Goal: Transaction & Acquisition: Subscribe to service/newsletter

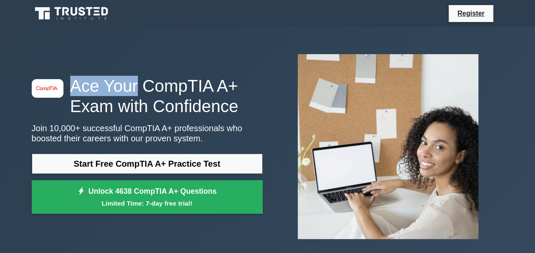
drag, startPoint x: 71, startPoint y: 91, endPoint x: 133, endPoint y: 88, distance: 61.8
click at [133, 88] on h1 "Ace Your CompTIA A+ Exam with Confidence" at bounding box center [147, 96] width 231 height 41
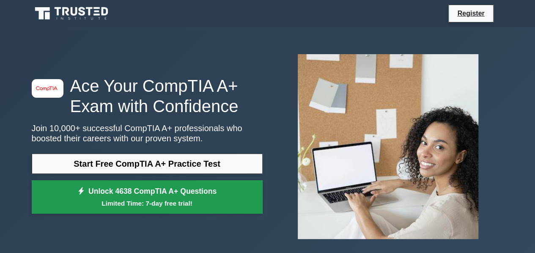
click at [134, 198] on link "Unlock 4638 CompTIA A+ Questions Limited Time: 7-day free trial!" at bounding box center [147, 197] width 231 height 34
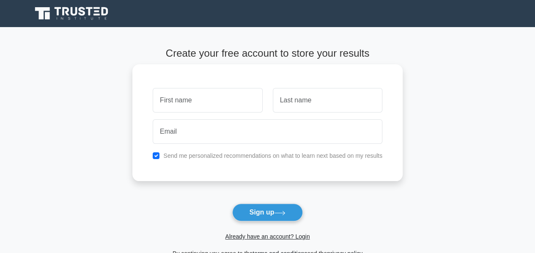
drag, startPoint x: 0, startPoint y: 0, endPoint x: 173, endPoint y: 105, distance: 202.7
click at [173, 105] on input "text" at bounding box center [208, 100] width 110 height 25
type input "EL [DEMOGRAPHIC_DATA]"
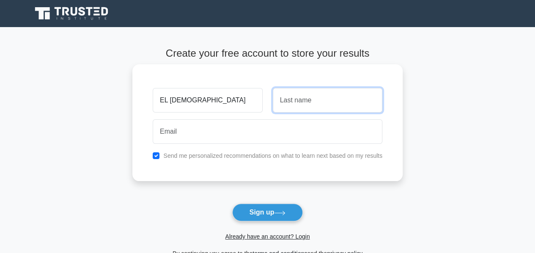
click at [289, 107] on input "text" at bounding box center [328, 100] width 110 height 25
type input "DAHMA"
click at [215, 143] on div at bounding box center [268, 131] width 240 height 31
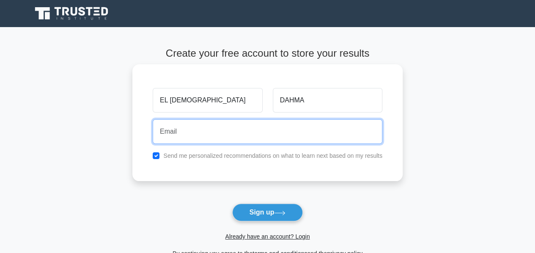
click at [213, 135] on input "email" at bounding box center [268, 131] width 230 height 25
type input "[EMAIL_ADDRESS][DOMAIN_NAME]"
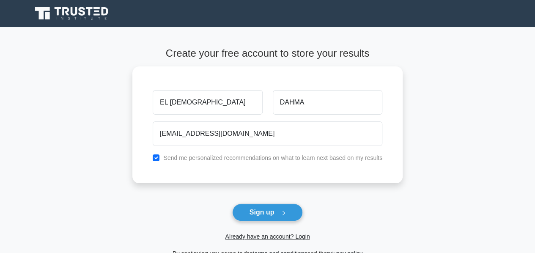
click at [266, 213] on button "Sign up" at bounding box center [267, 212] width 71 height 18
